Goal: Transaction & Acquisition: Purchase product/service

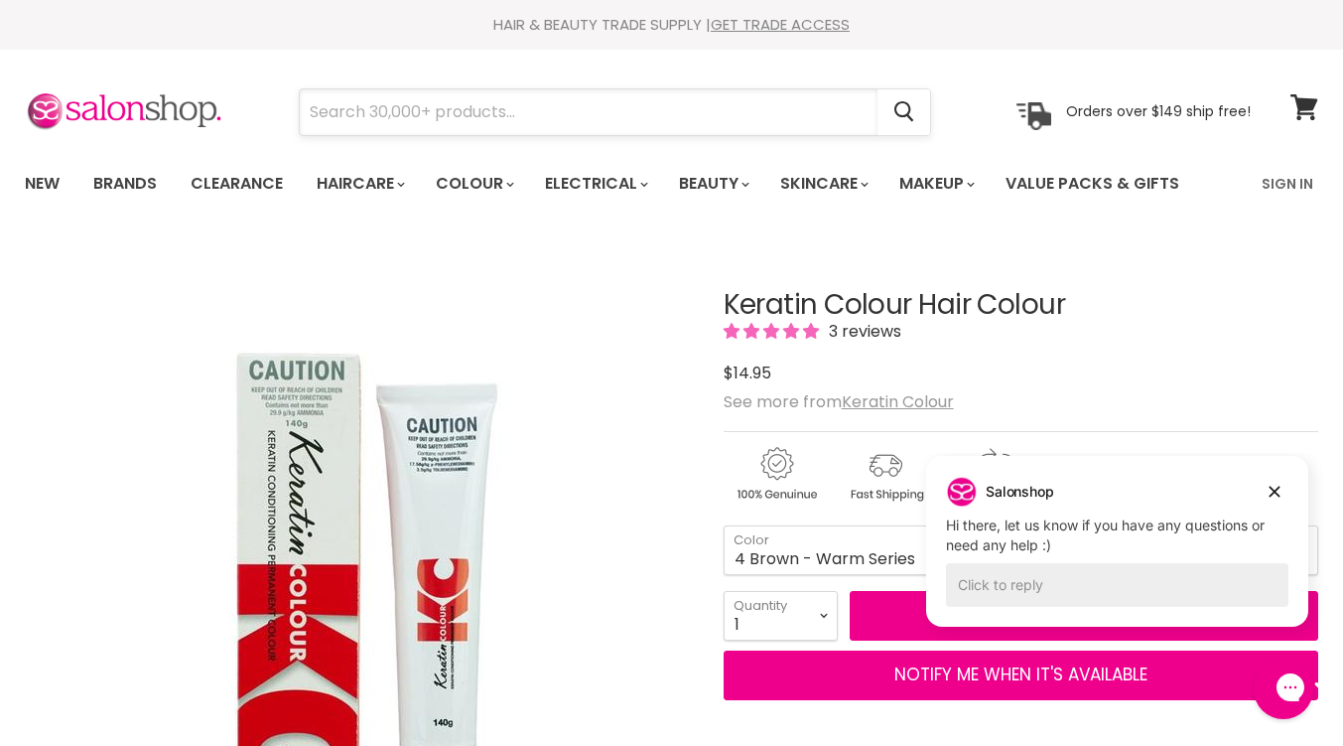
click at [553, 120] on input "Search" at bounding box center [589, 112] width 578 height 46
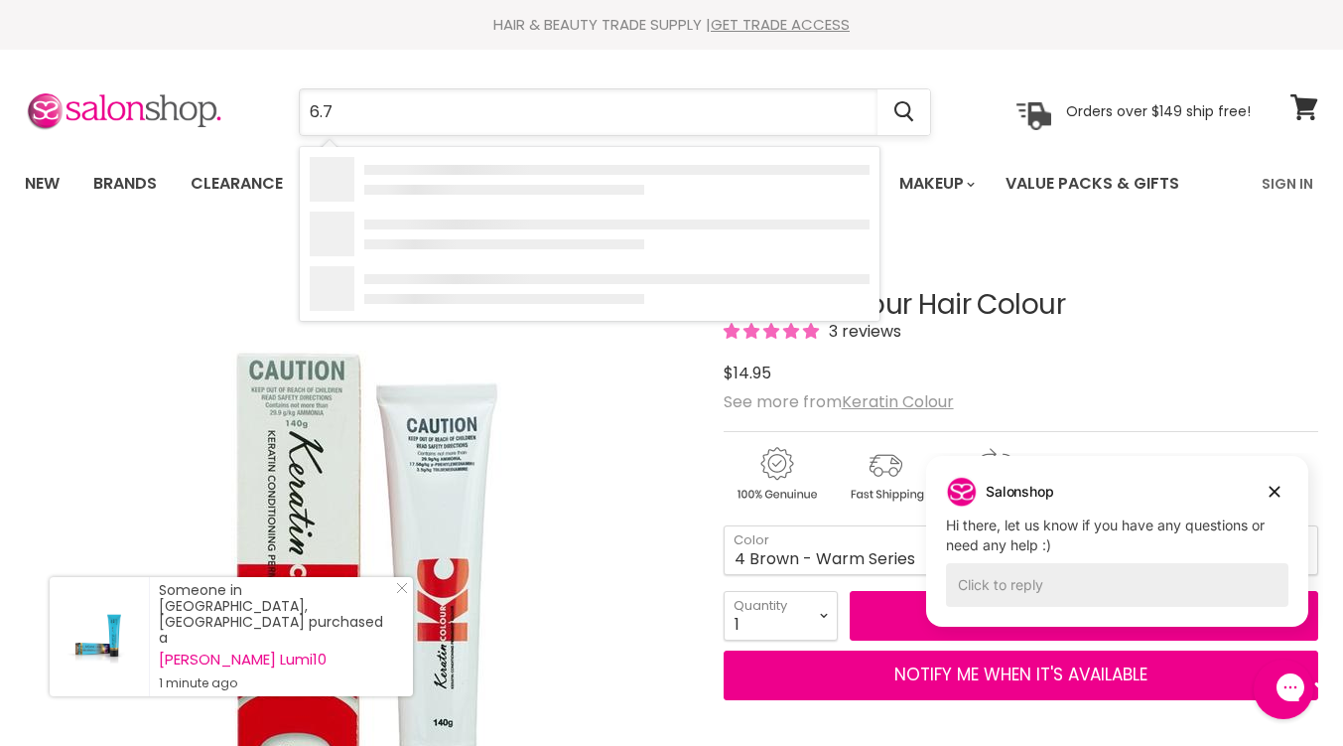
type input "6.71"
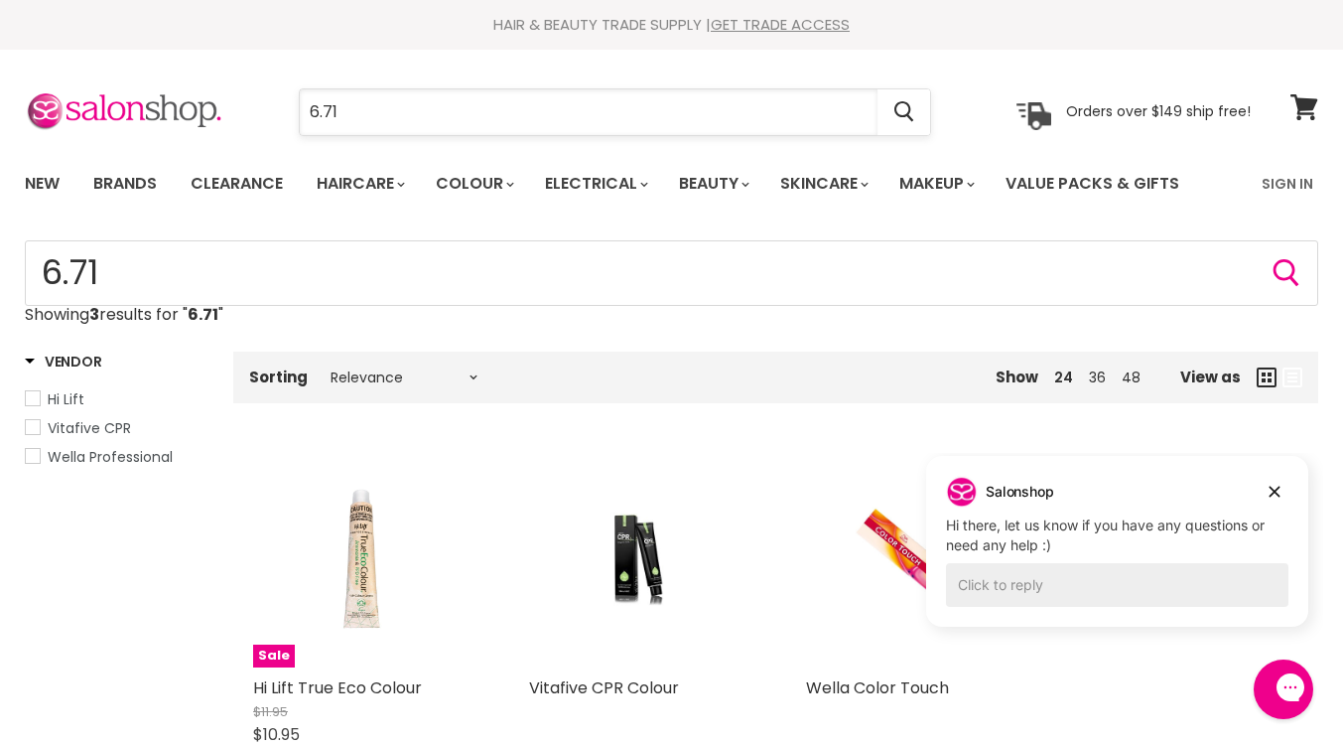
click at [386, 120] on input "6.71" at bounding box center [589, 112] width 578 height 46
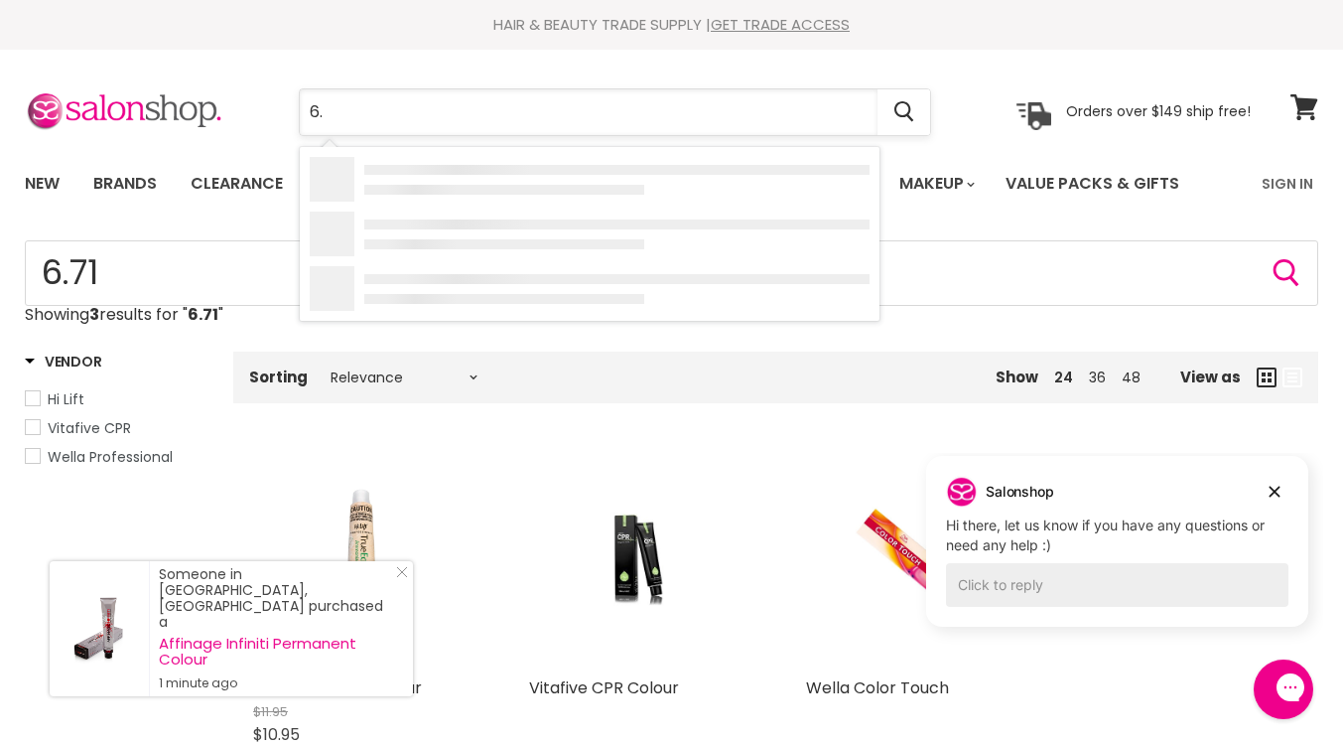
type input "6"
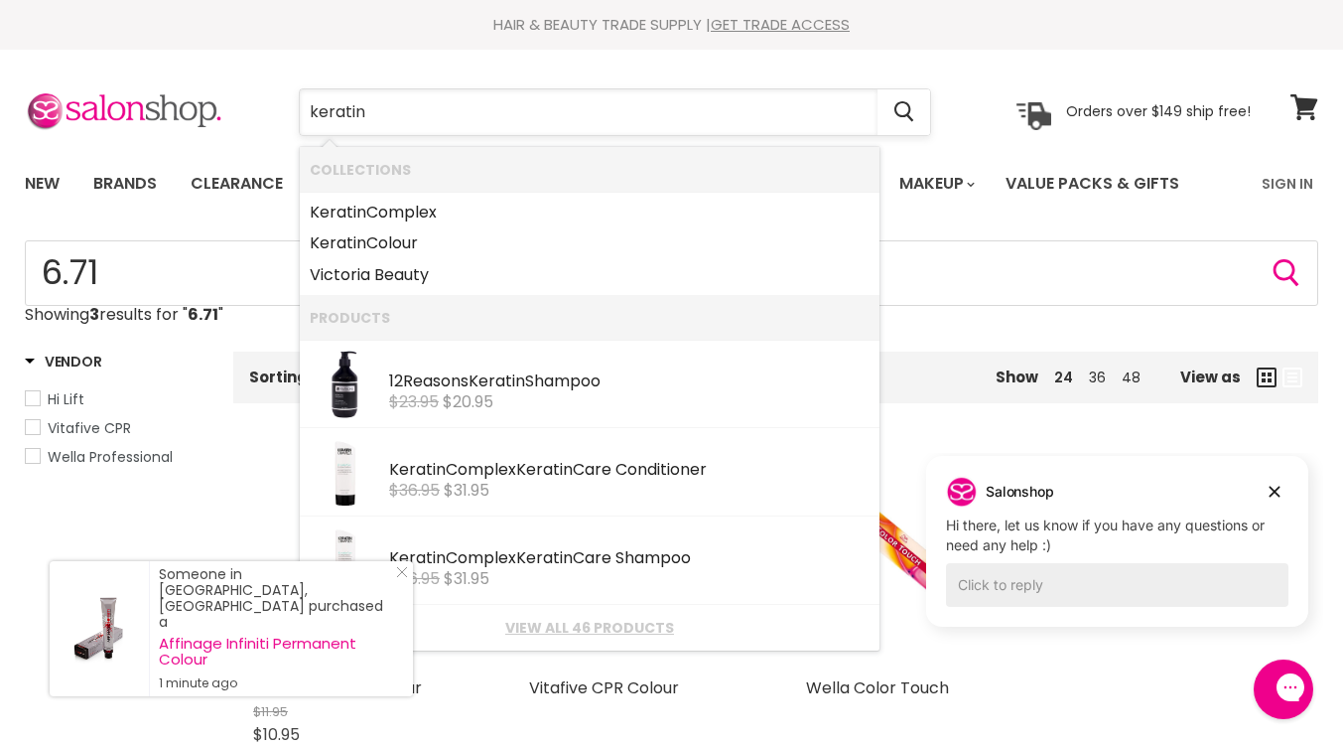
type input "keratin"
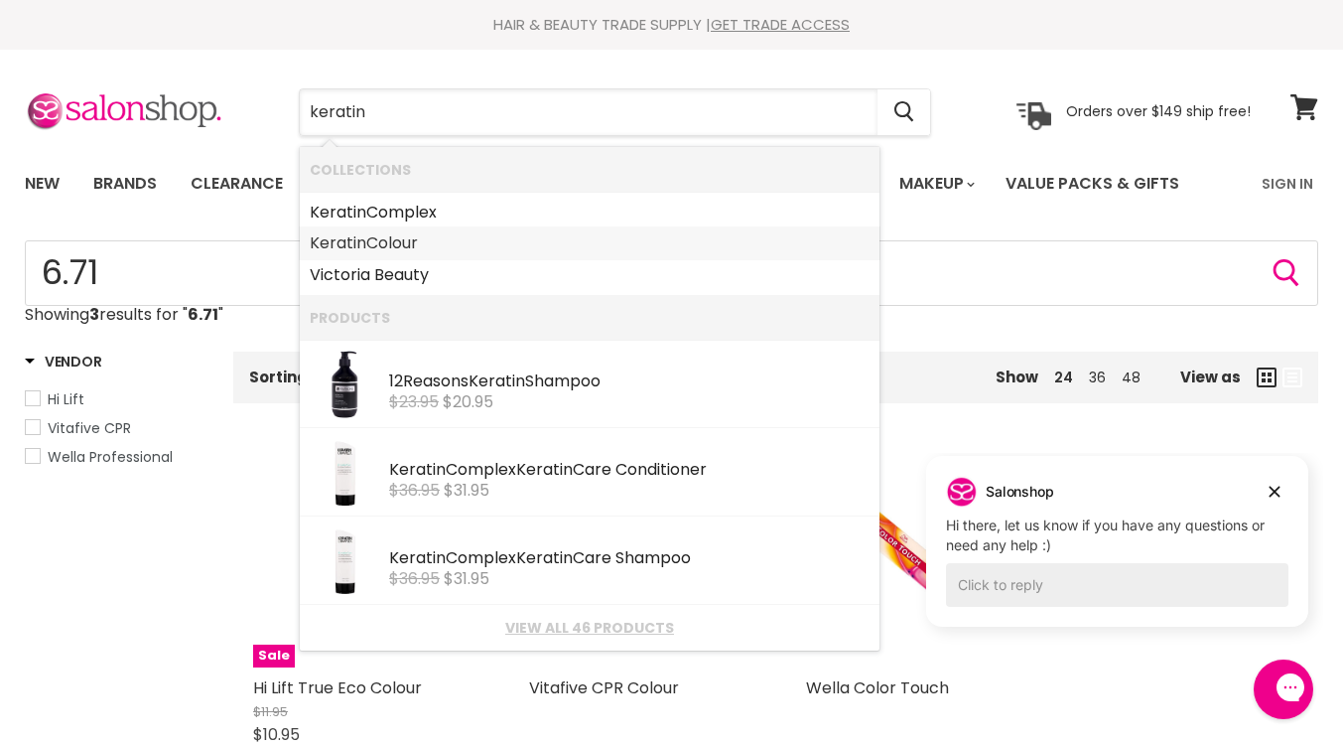
click at [373, 242] on link "Keratin Colour" at bounding box center [590, 243] width 560 height 32
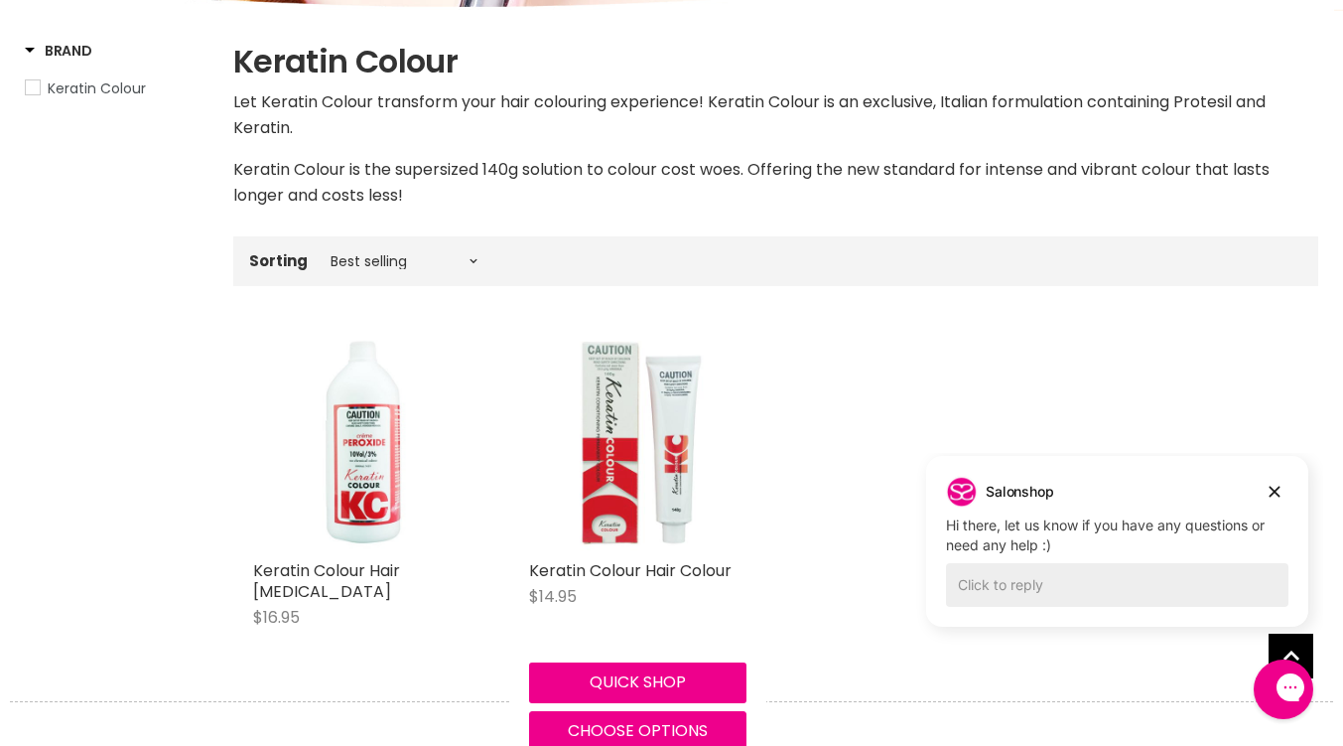
click at [676, 442] on img "Main content" at bounding box center [637, 442] width 216 height 216
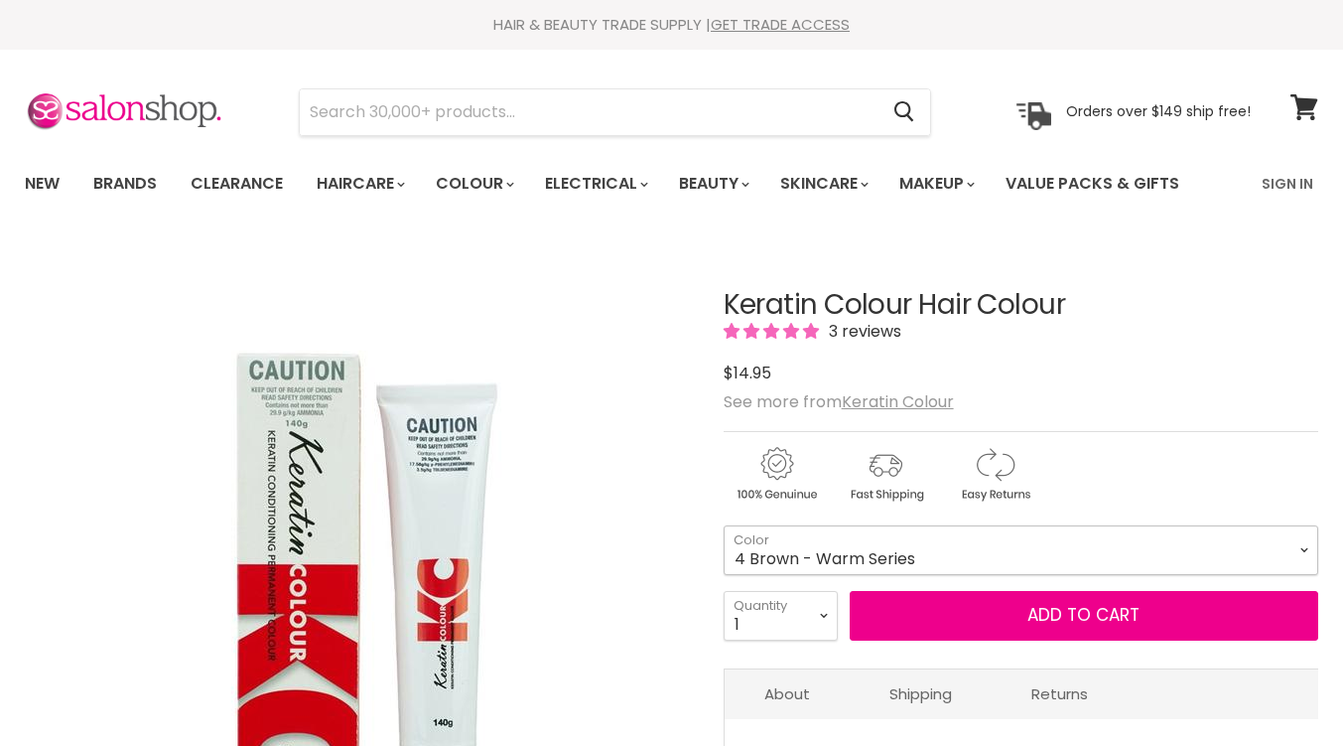
click at [1304, 549] on select "1 Black - Warm Series 3 Dark Brown - Warm Series 4 Brown - Warm Series 5 Light …" at bounding box center [1021, 550] width 595 height 50
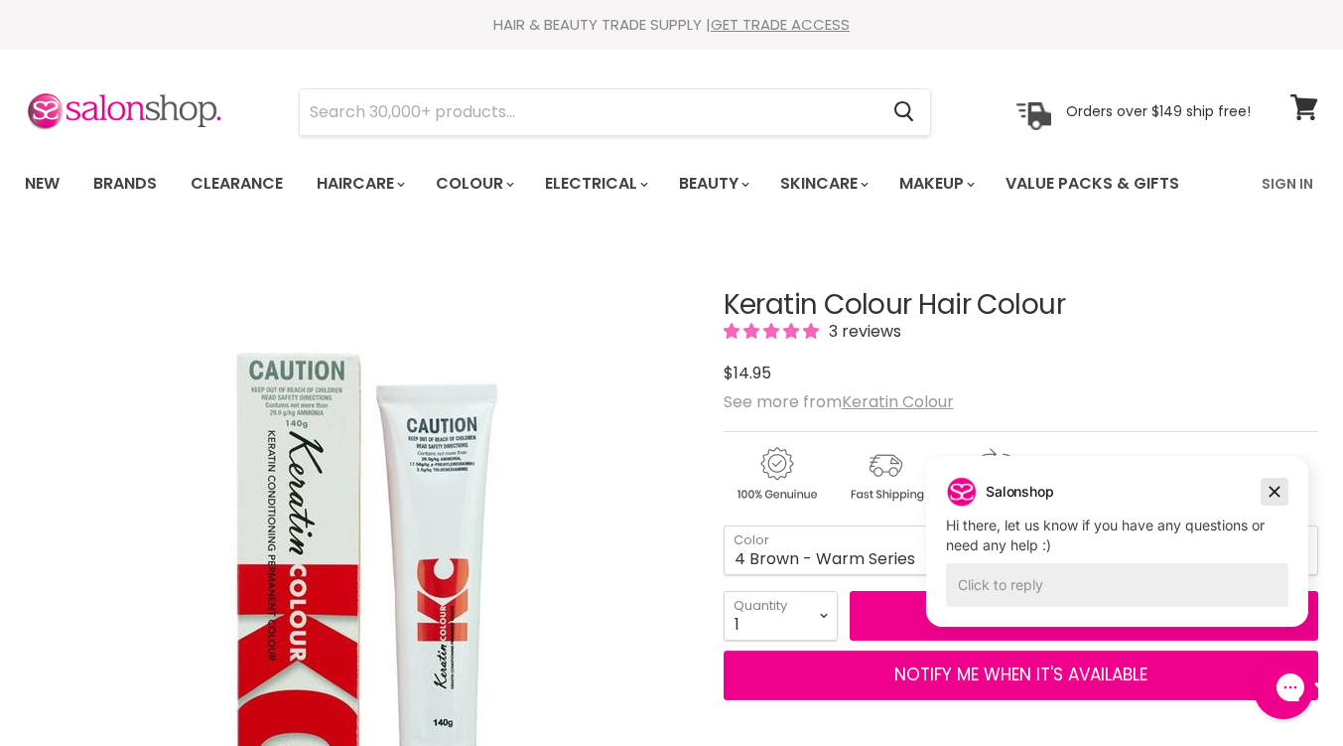
click at [1270, 504] on button "Dismiss campaign" at bounding box center [1275, 491] width 28 height 28
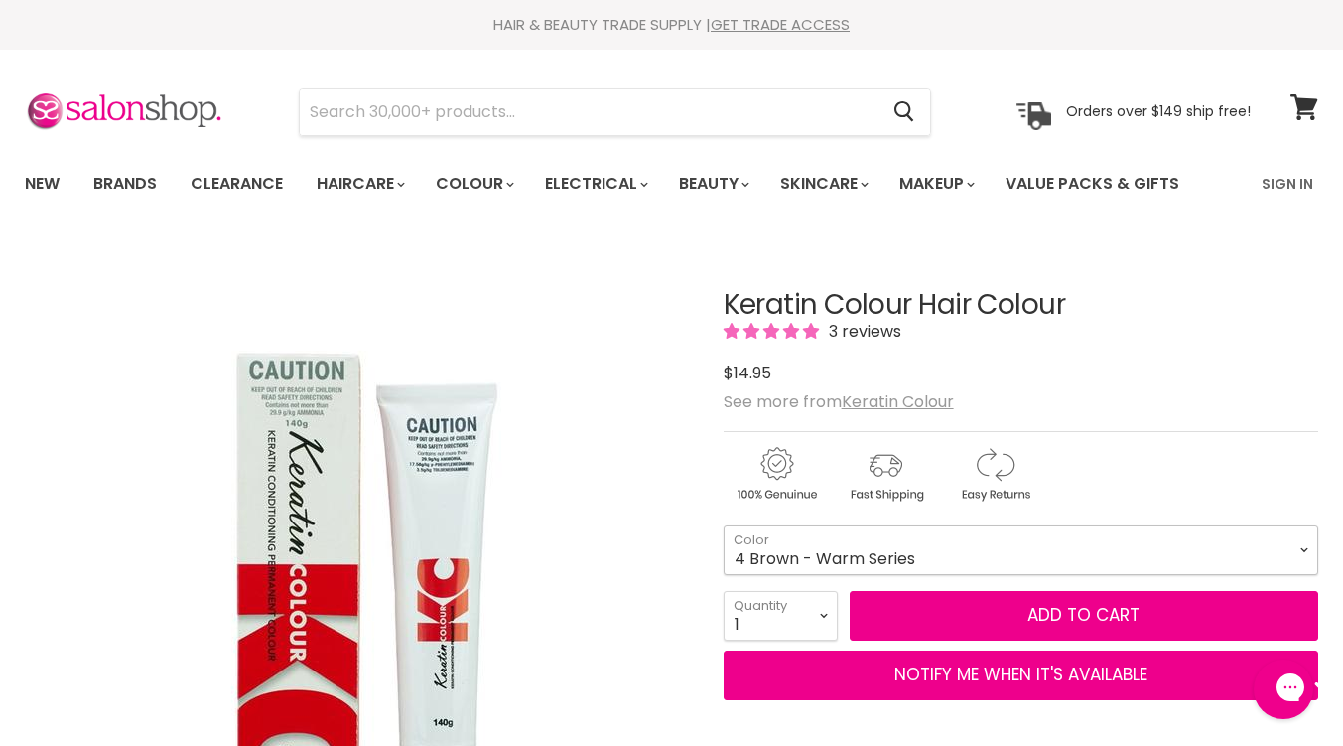
click at [1309, 548] on select "1 Black - Warm Series 3 Dark Brown - Warm Series 4 Brown - Warm Series 5 Light …" at bounding box center [1021, 550] width 595 height 50
